Goal: Find specific page/section: Find specific page/section

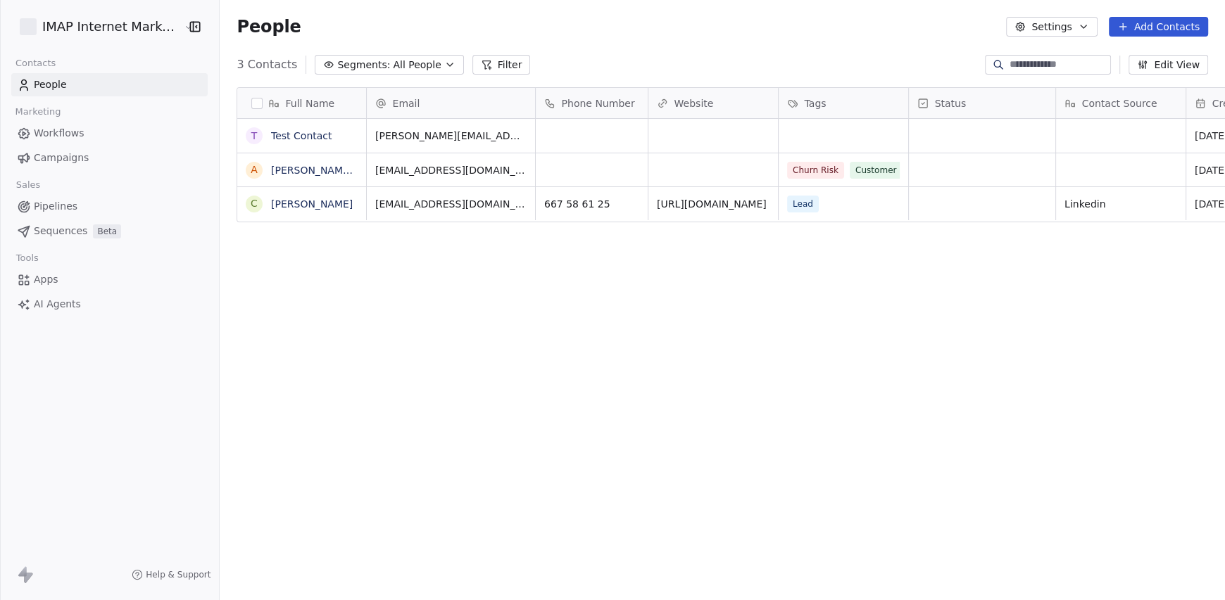
scroll to position [11, 11]
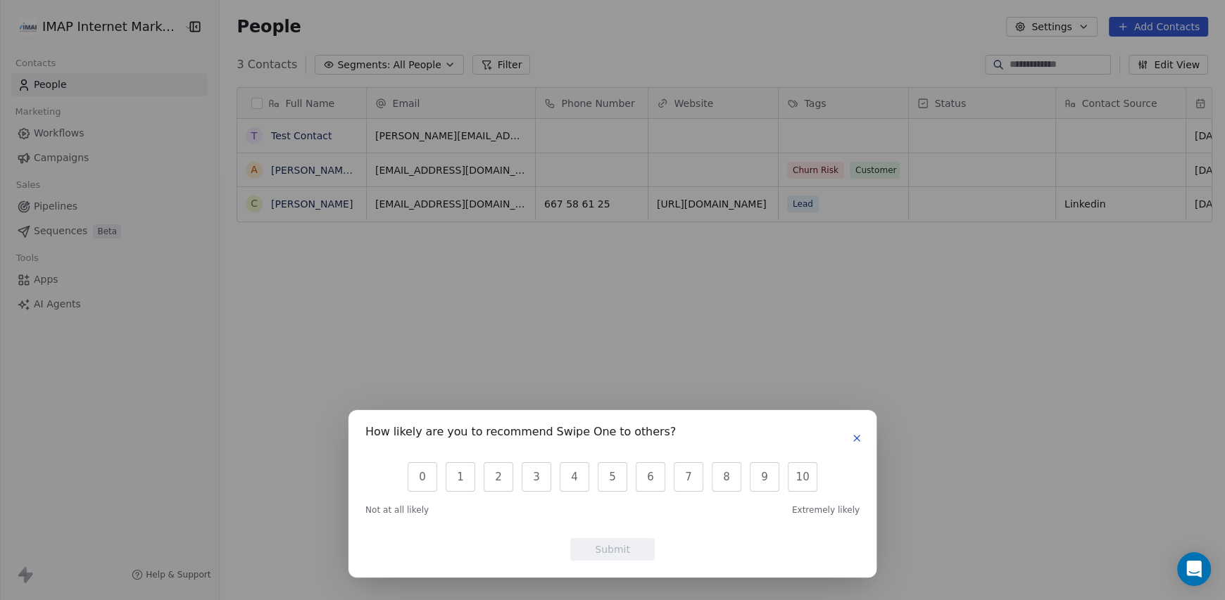
click at [855, 439] on icon "button" at bounding box center [857, 439] width 6 height 6
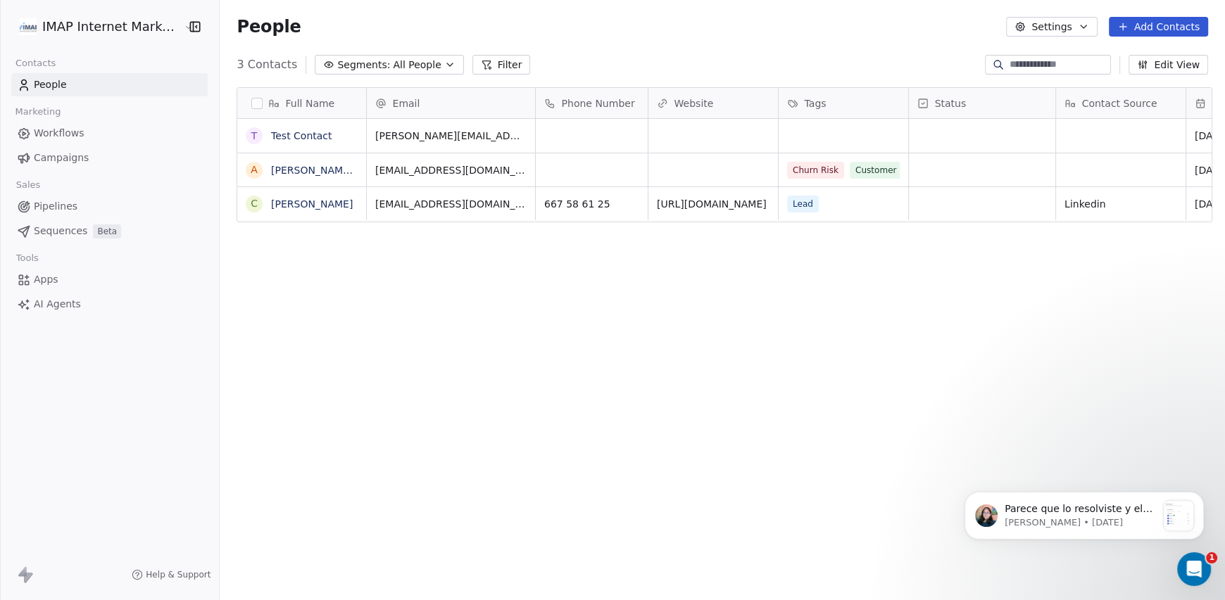
scroll to position [0, 0]
click at [115, 20] on html "IMAP Internet Marketing SL Contacts People Marketing Workflows Campaigns Sales …" at bounding box center [612, 300] width 1225 height 600
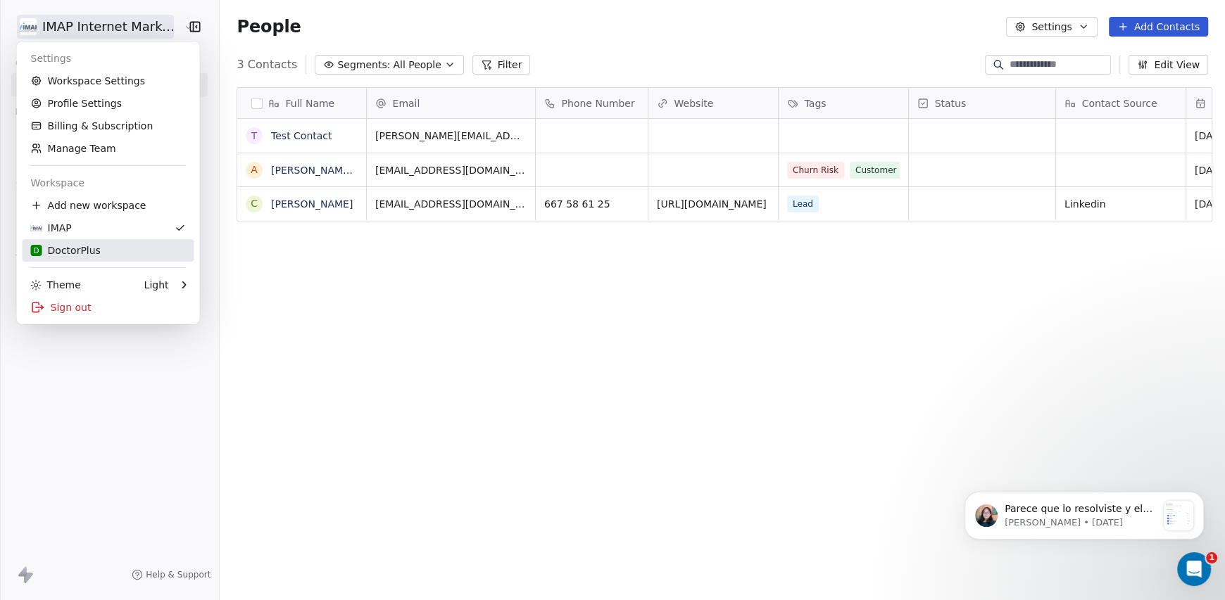
click at [99, 246] on div "D DoctorPlus" at bounding box center [108, 251] width 155 height 14
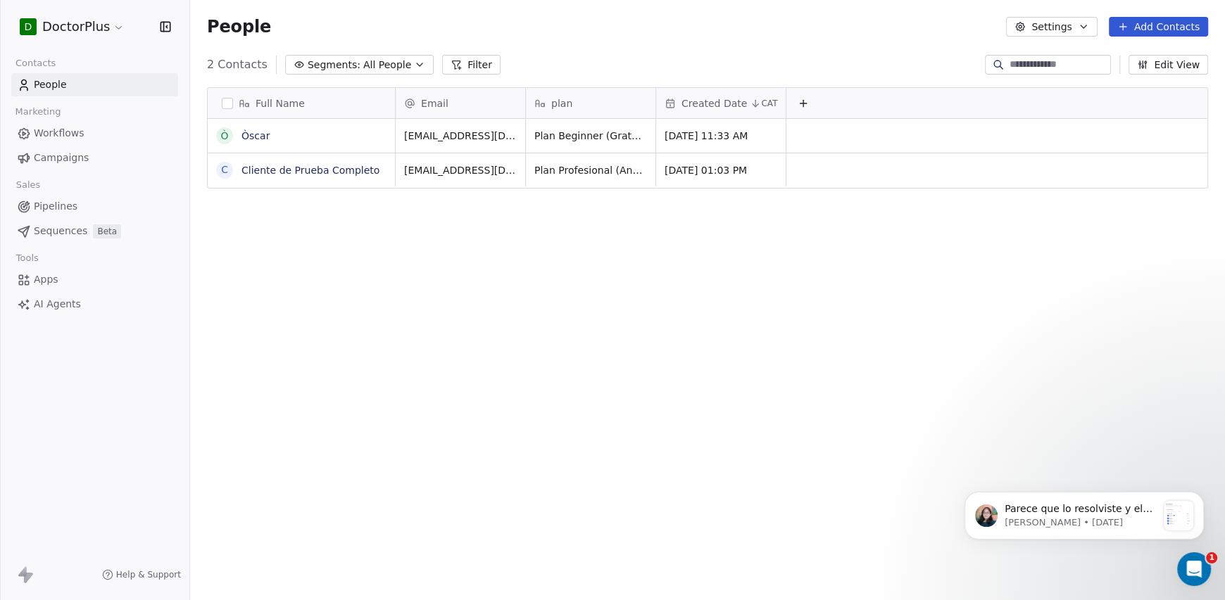
scroll to position [517, 1023]
drag, startPoint x: 355, startPoint y: 135, endPoint x: 744, endPoint y: 137, distance: 388.6
click at [411, 219] on div "Full Name Ò [PERSON_NAME] C Cliente de Prueba Completo Email plan Created Date …" at bounding box center [707, 340] width 1035 height 529
drag, startPoint x: 602, startPoint y: 136, endPoint x: 621, endPoint y: 136, distance: 19.0
click at [562, 208] on div "Full Name Ò [PERSON_NAME] C Cliente de Prueba Completo Email plan Created Date …" at bounding box center [707, 340] width 1035 height 529
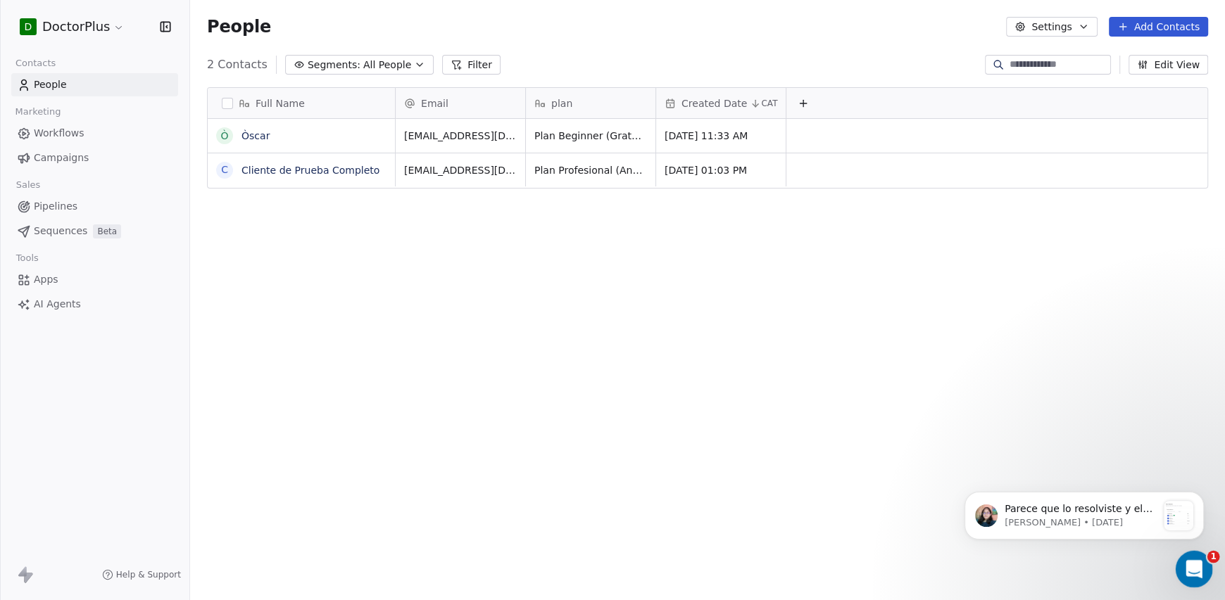
click at [1190, 566] on icon "Open Intercom Messenger" at bounding box center [1191, 567] width 23 height 23
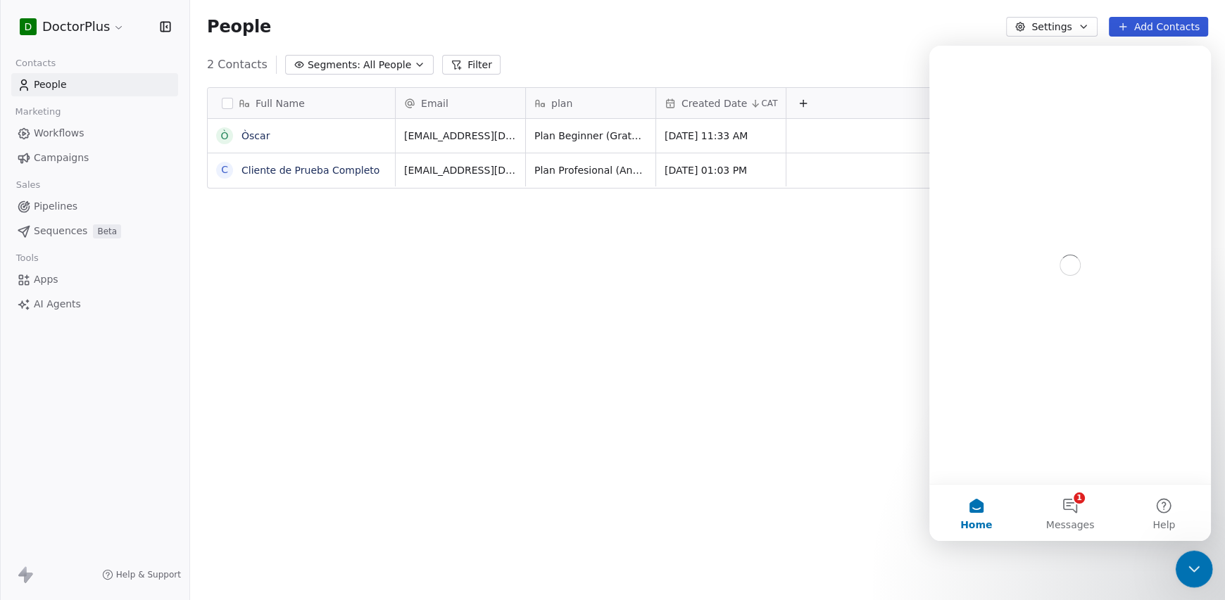
scroll to position [0, 0]
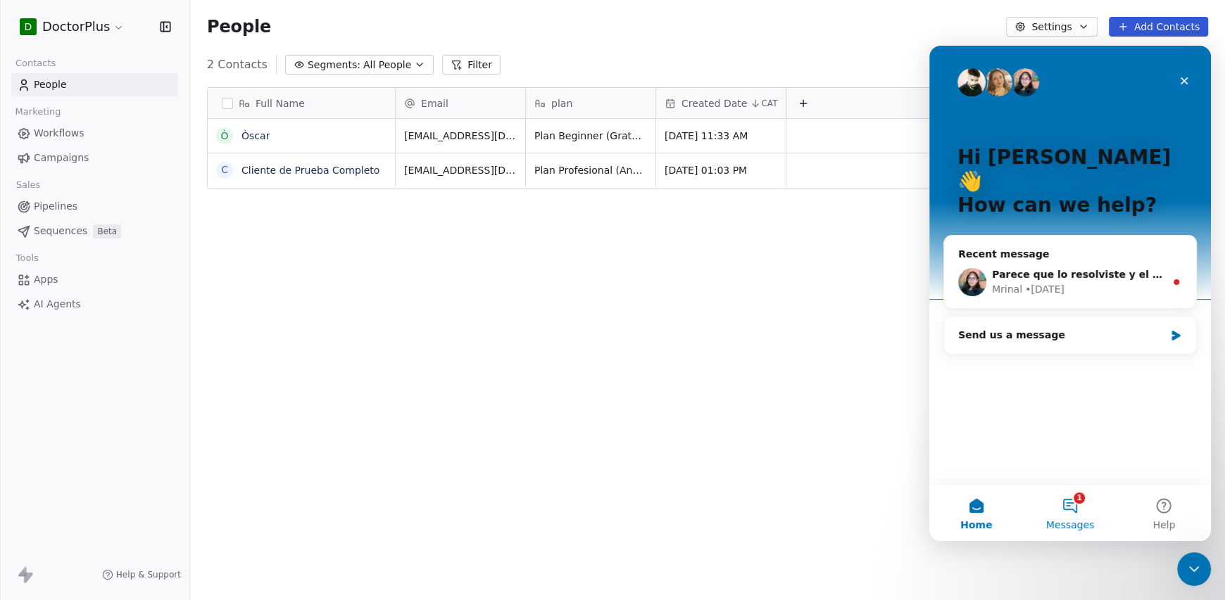
click at [1070, 507] on button "1 Messages" at bounding box center [1070, 513] width 94 height 56
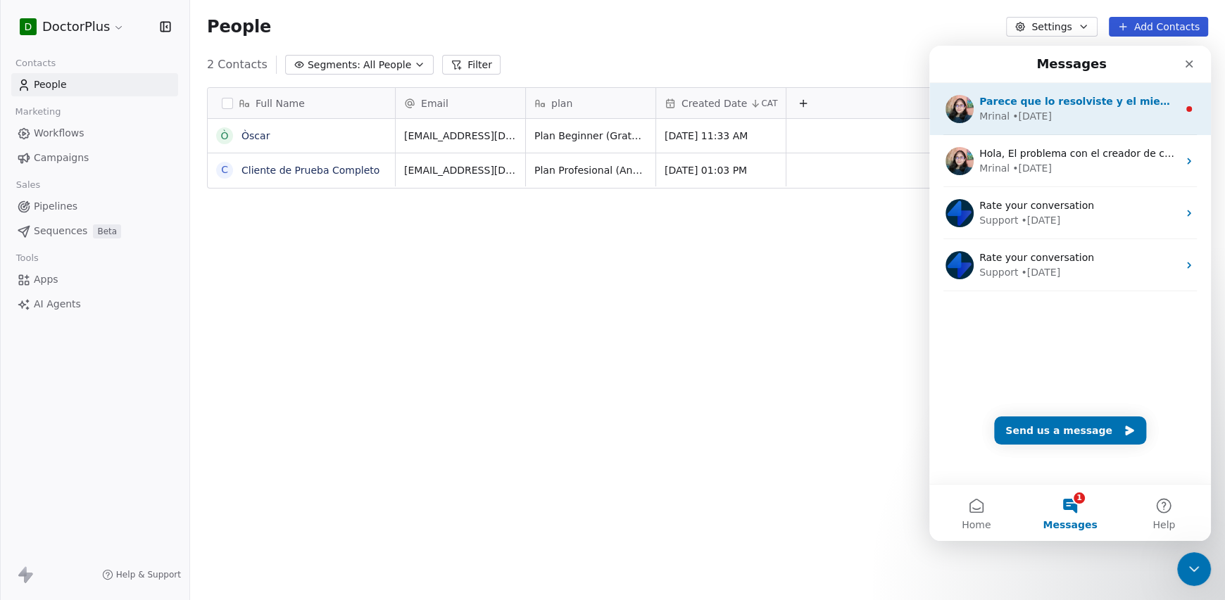
click at [1072, 125] on div "Parece que lo resolviste y el miembro del equipo se agregó correctamente a la c…" at bounding box center [1070, 109] width 282 height 52
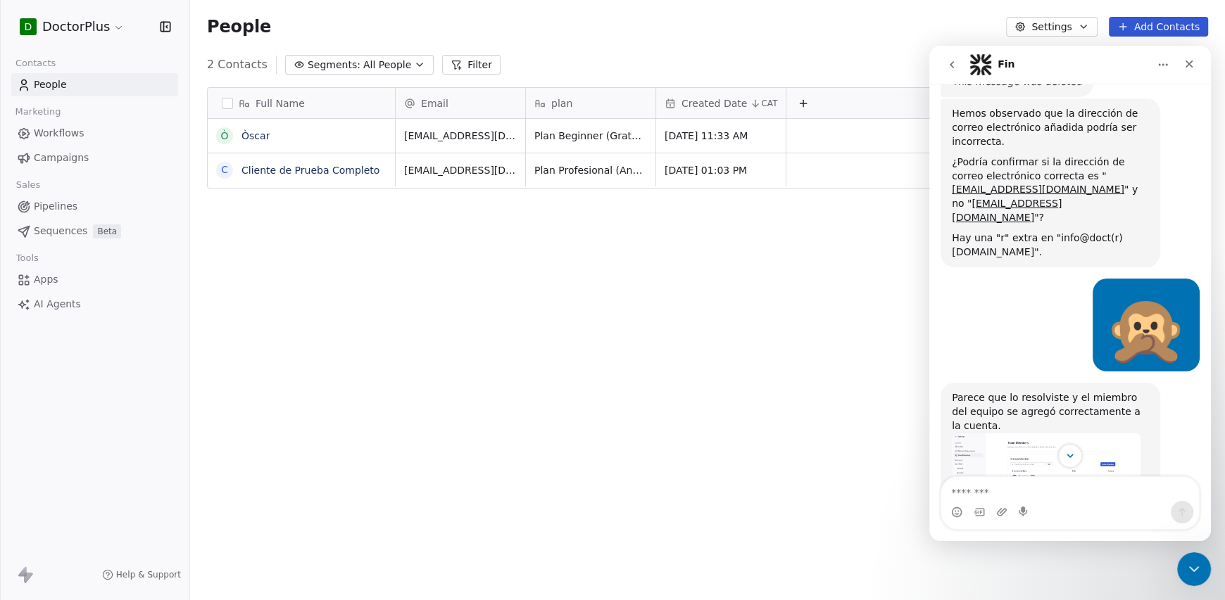
scroll to position [1549, 0]
click at [1186, 561] on icon "Close Intercom Messenger" at bounding box center [1191, 567] width 17 height 17
